Goal: Task Accomplishment & Management: Complete application form

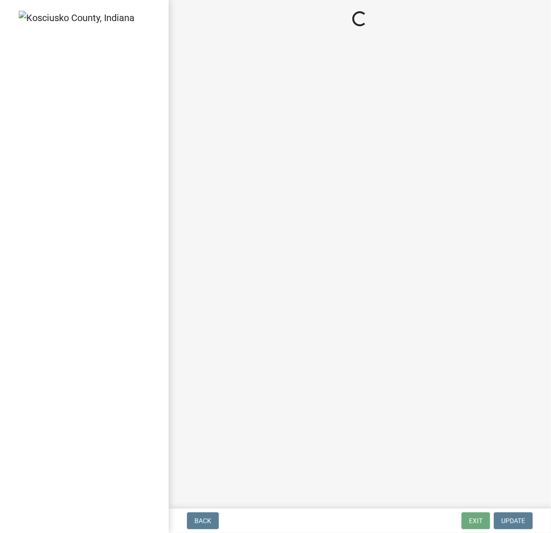
select select "d95389f4-ab5a-4603-9826-29cf73316391"
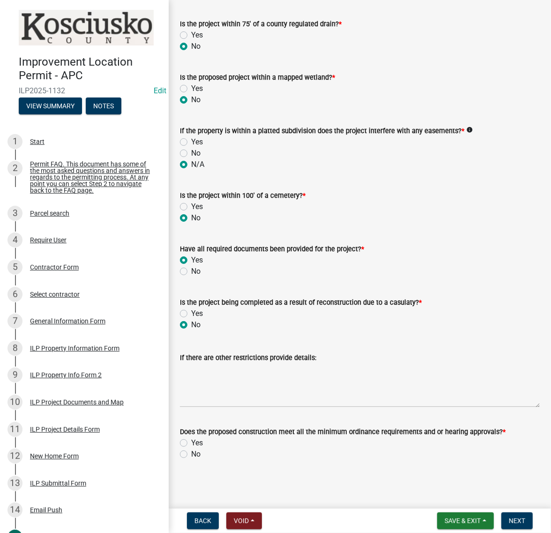
scroll to position [1200, 0]
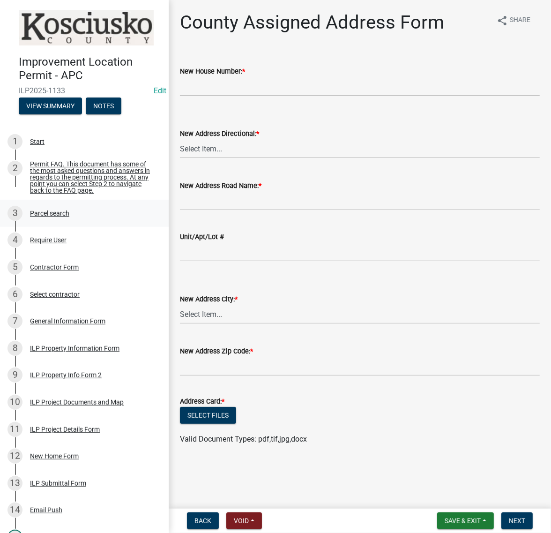
click at [69, 217] on div "Parcel search" at bounding box center [49, 213] width 39 height 7
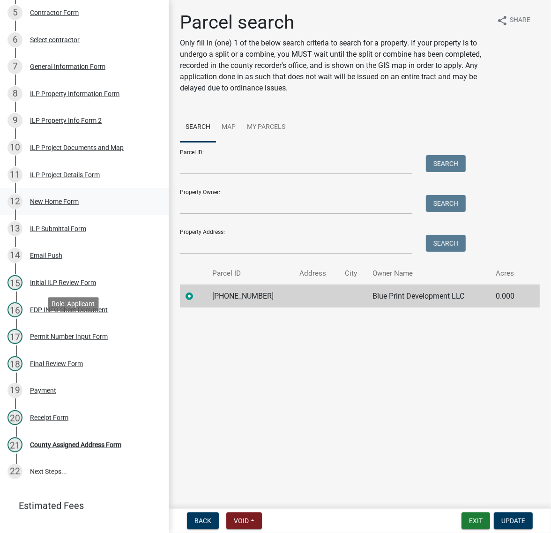
scroll to position [293, 0]
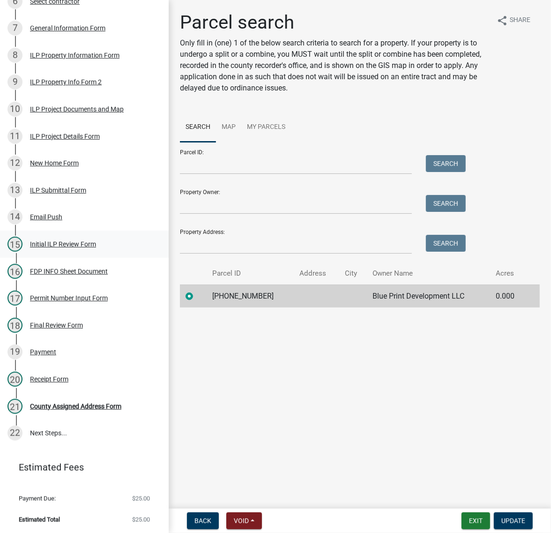
click at [60, 252] on div "15 Initial ILP Review Form" at bounding box center [81, 244] width 146 height 15
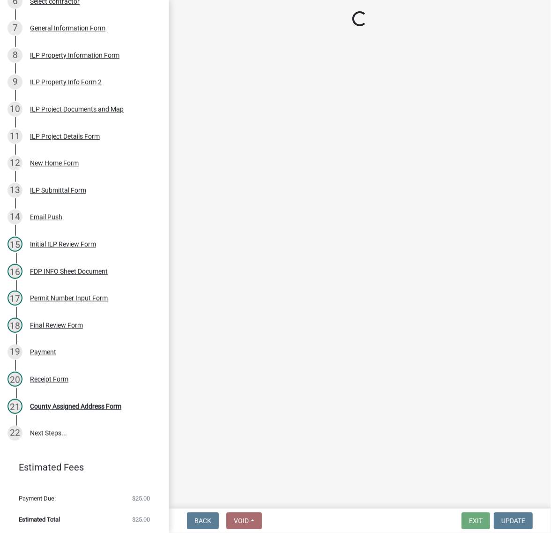
select select "d95389f4-ab5a-4603-9826-29cf73316391"
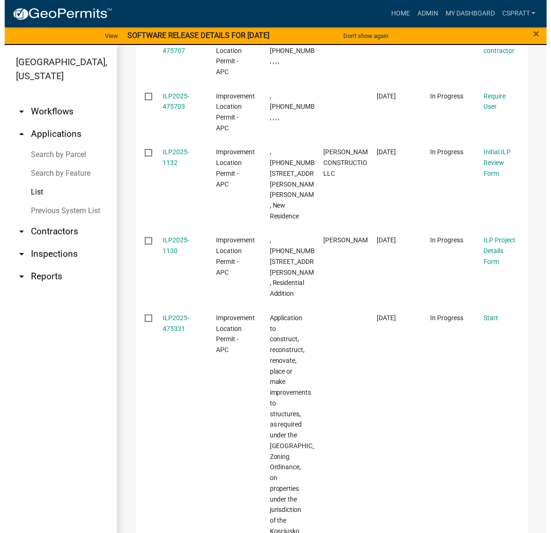
scroll to position [1055, 0]
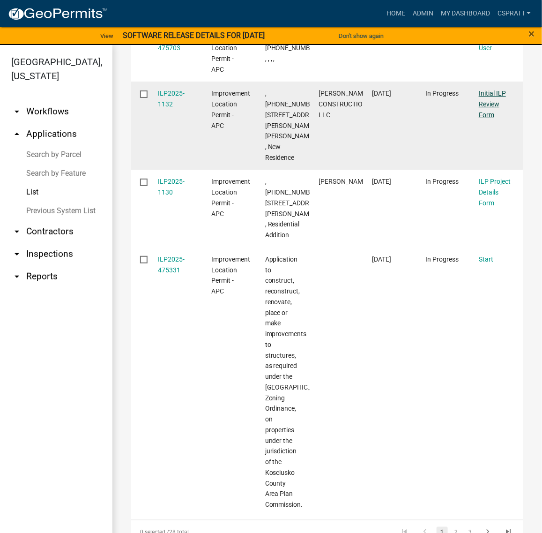
click at [501, 119] on link "Initial ILP Review Form" at bounding box center [492, 104] width 27 height 29
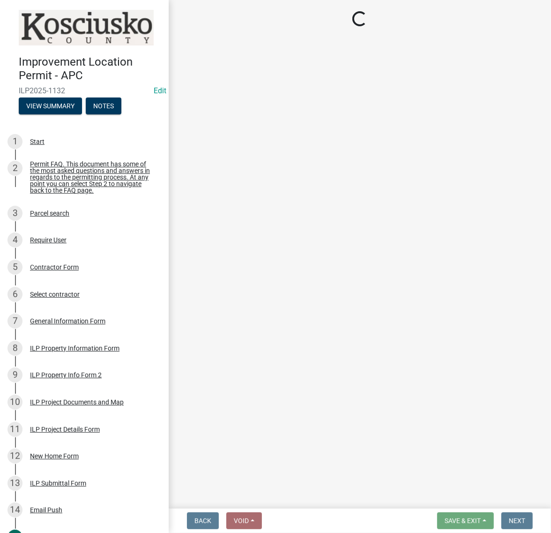
select select "d95389f4-ab5a-4603-9826-29cf73316391"
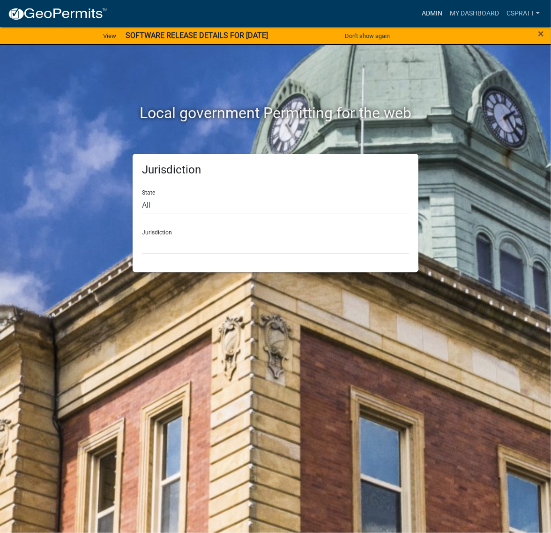
click at [418, 17] on link "Admin" at bounding box center [432, 14] width 28 height 18
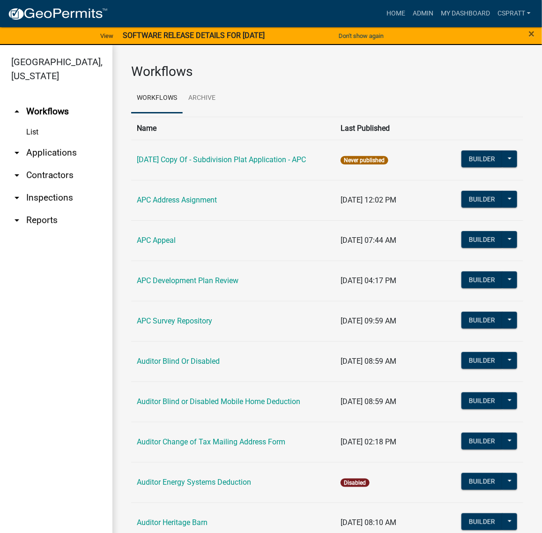
click at [45, 164] on link "arrow_drop_down Applications" at bounding box center [56, 153] width 113 height 23
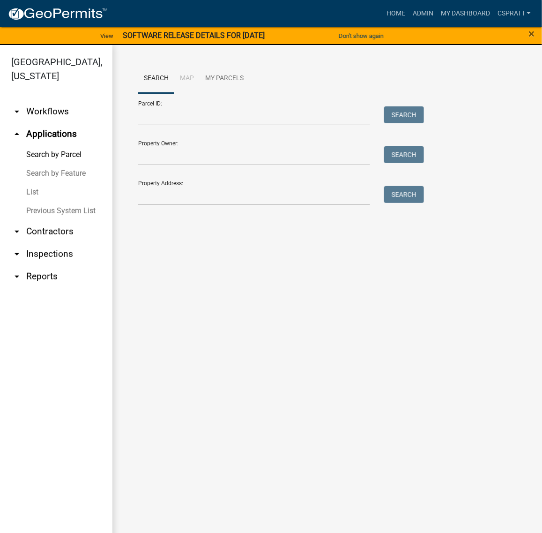
click at [34, 202] on link "List" at bounding box center [56, 192] width 113 height 19
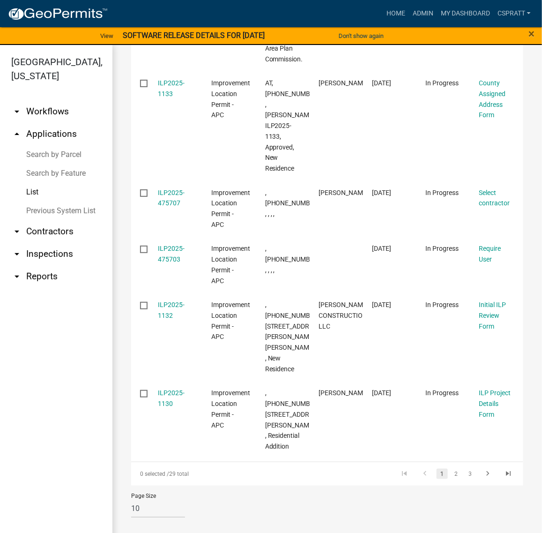
scroll to position [14, 0]
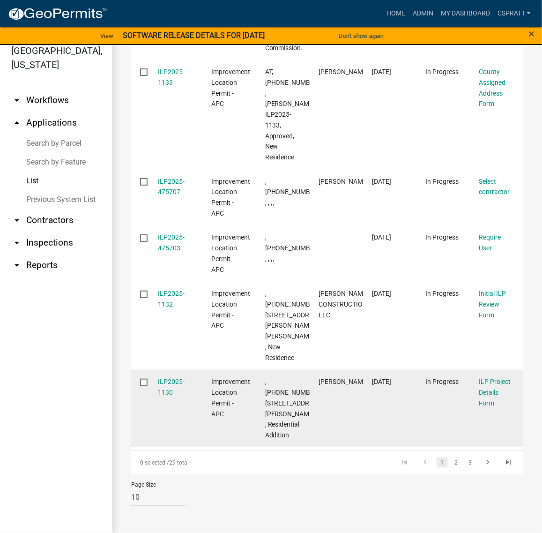
click at [451, 458] on link "2" at bounding box center [456, 463] width 11 height 10
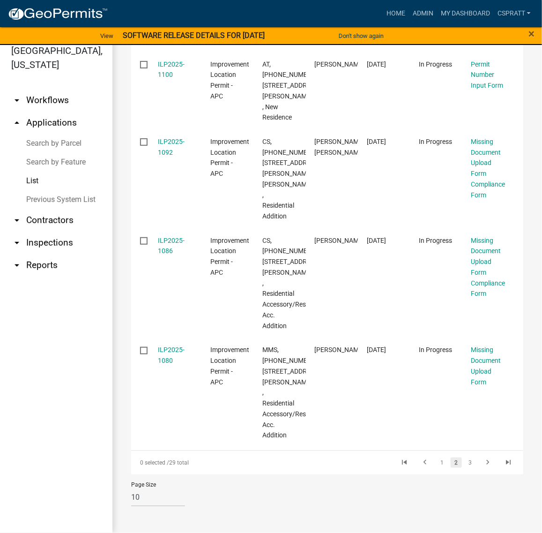
scroll to position [1301, 0]
click at [465, 458] on link "3" at bounding box center [470, 463] width 11 height 10
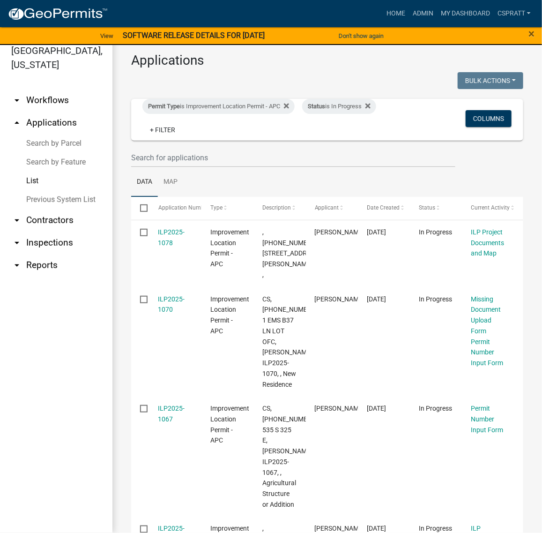
click at [74, 153] on link "Search by Parcel" at bounding box center [56, 143] width 113 height 19
